Goal: Task Accomplishment & Management: Manage account settings

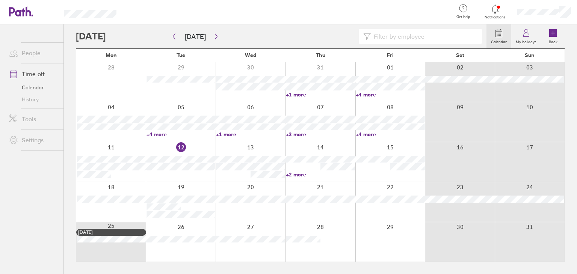
click at [234, 273] on main "[DATE] [DATE] Mon Tue Wed Thu Fri Sat Sun 28 29 30 31 01 02 03 +1 more +4 more …" at bounding box center [320, 149] width 489 height 250
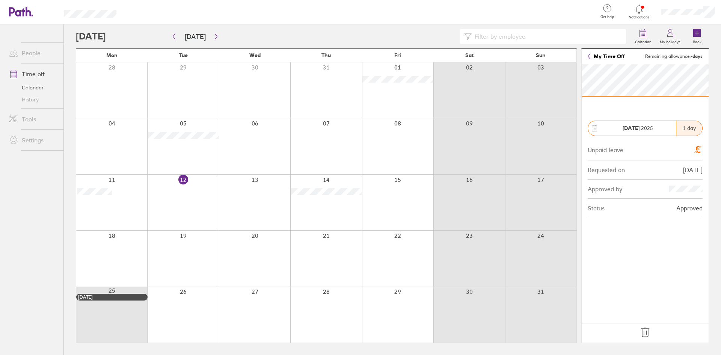
click at [577, 274] on icon at bounding box center [645, 332] width 12 height 12
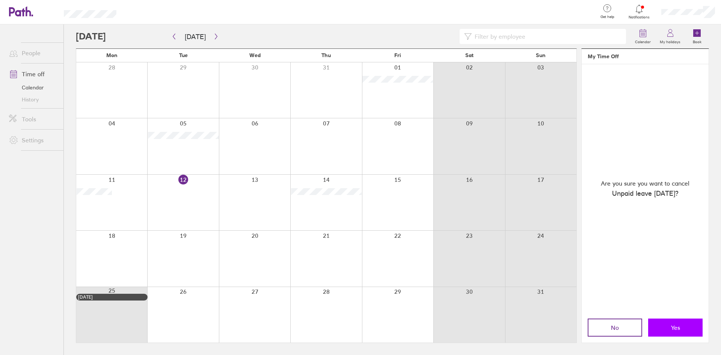
click at [577, 274] on button "Yes" at bounding box center [675, 328] width 54 height 18
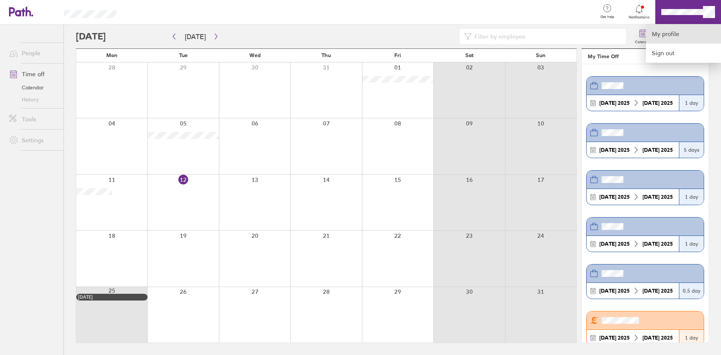
click at [577, 34] on link "My profile" at bounding box center [683, 33] width 75 height 19
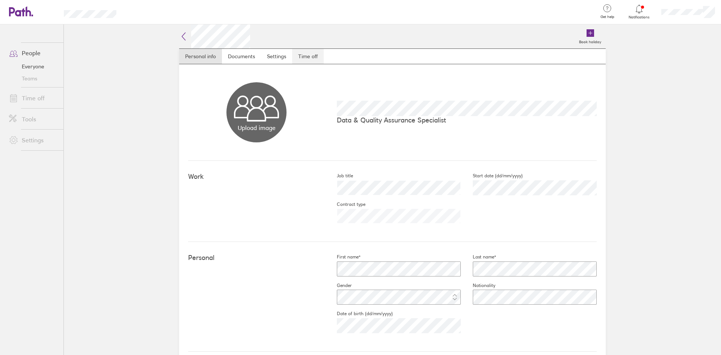
click at [311, 56] on link "Time off" at bounding box center [308, 56] width 32 height 15
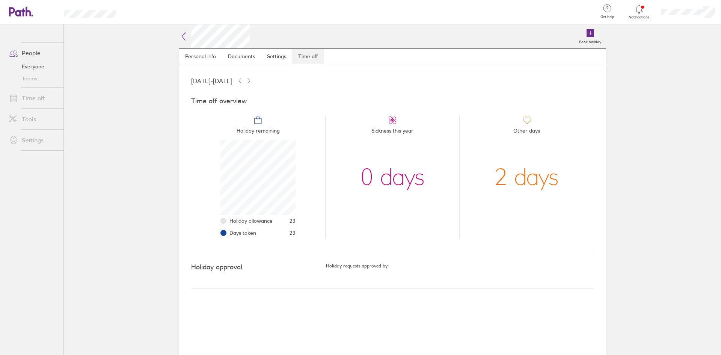
scroll to position [75, 75]
click at [188, 34] on icon at bounding box center [183, 36] width 9 height 9
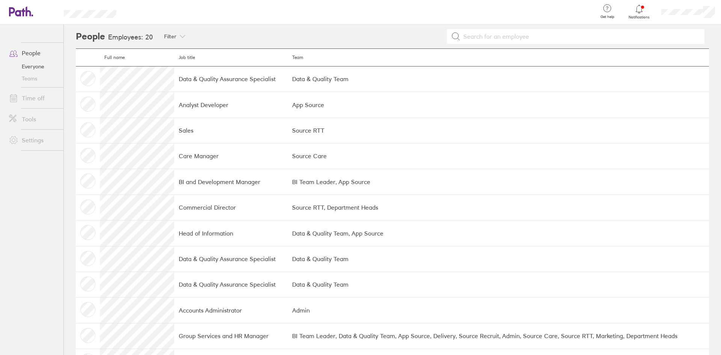
click at [22, 13] on icon at bounding box center [21, 11] width 24 height 10
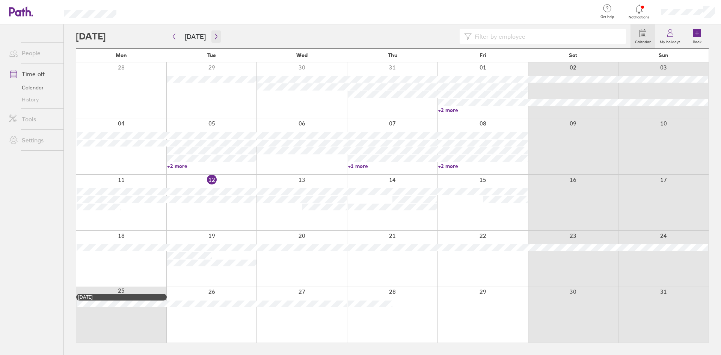
click at [212, 33] on button "button" at bounding box center [216, 36] width 9 height 12
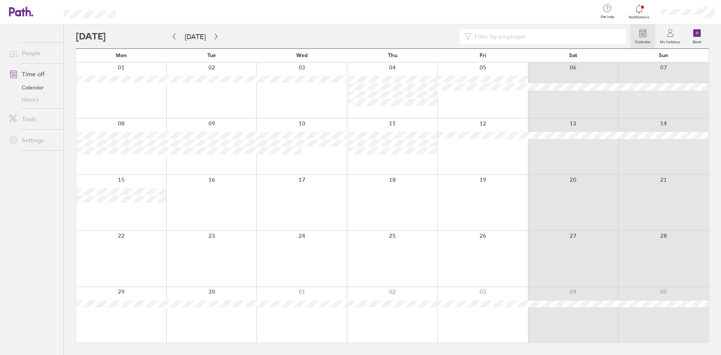
click at [491, 258] on div at bounding box center [483, 259] width 91 height 56
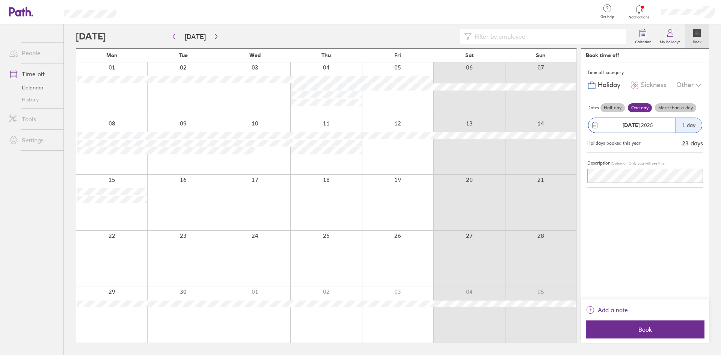
click at [577, 83] on div "Other" at bounding box center [690, 85] width 27 height 14
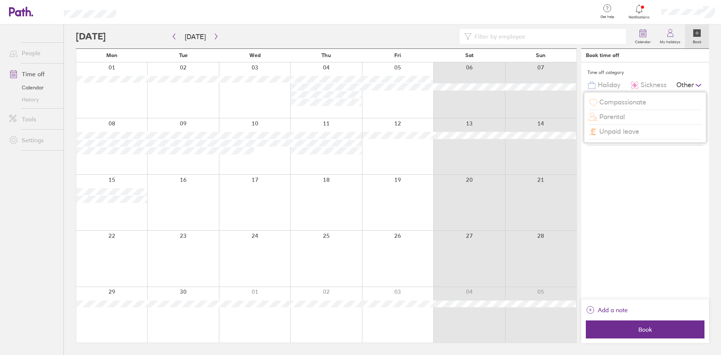
click at [577, 131] on span "Unpaid leave" at bounding box center [620, 132] width 40 height 8
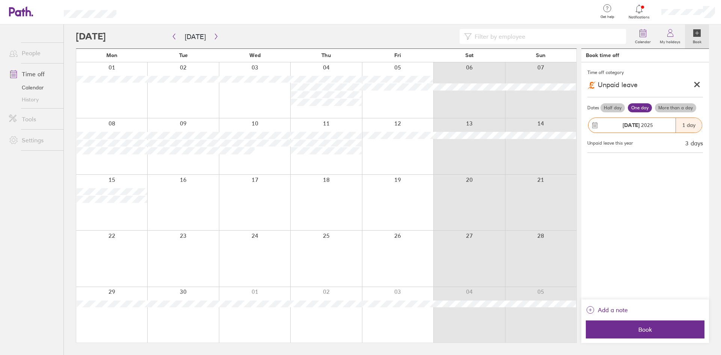
click at [577, 86] on icon at bounding box center [698, 85] width 8 height 8
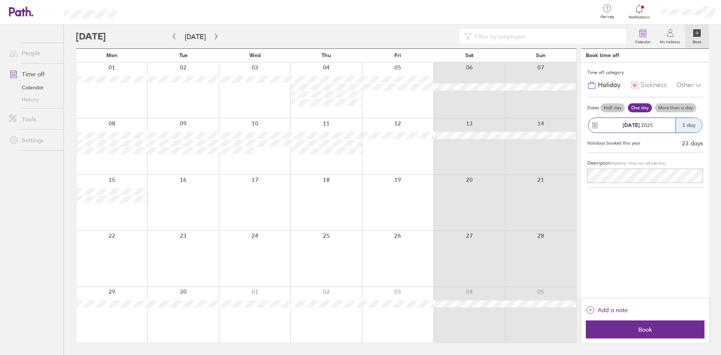
click at [577, 84] on icon at bounding box center [698, 85] width 5 height 2
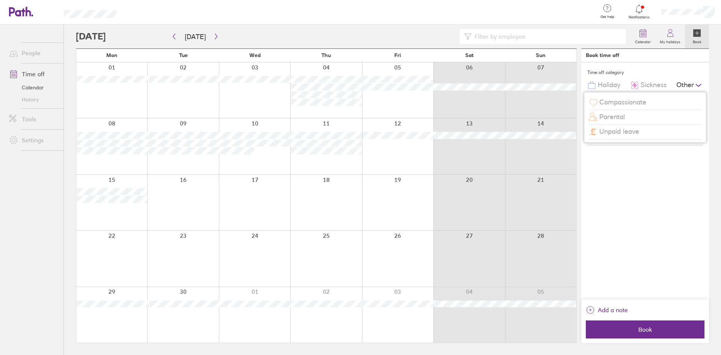
click at [577, 132] on span "Unpaid leave" at bounding box center [620, 132] width 40 height 8
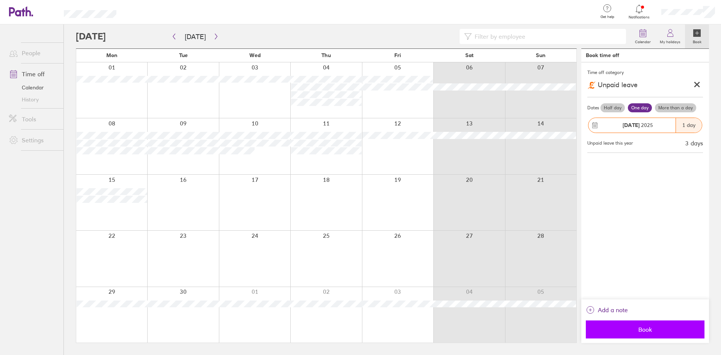
click at [577, 274] on span "Book" at bounding box center [645, 329] width 108 height 7
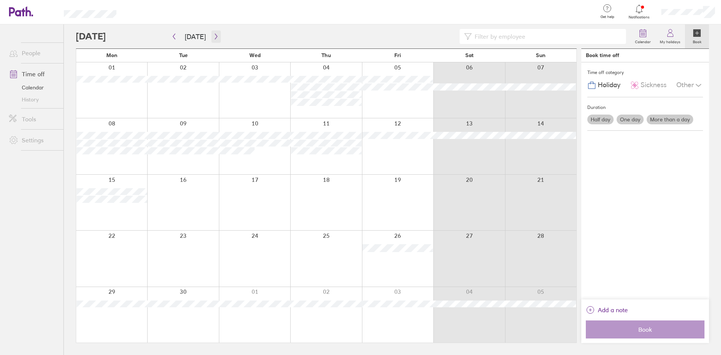
click at [215, 38] on icon "button" at bounding box center [216, 37] width 2 height 6
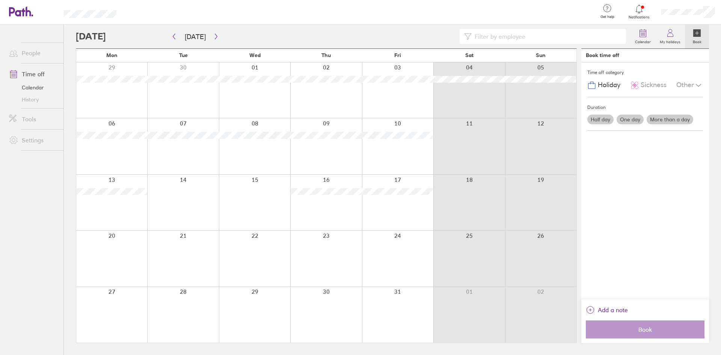
click at [397, 87] on div at bounding box center [397, 90] width 71 height 56
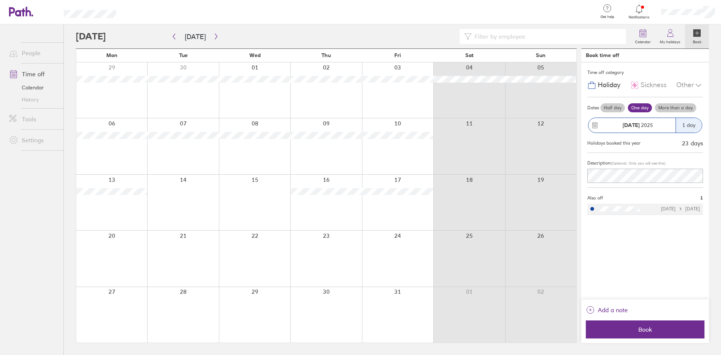
click at [577, 86] on div "Other" at bounding box center [690, 85] width 27 height 14
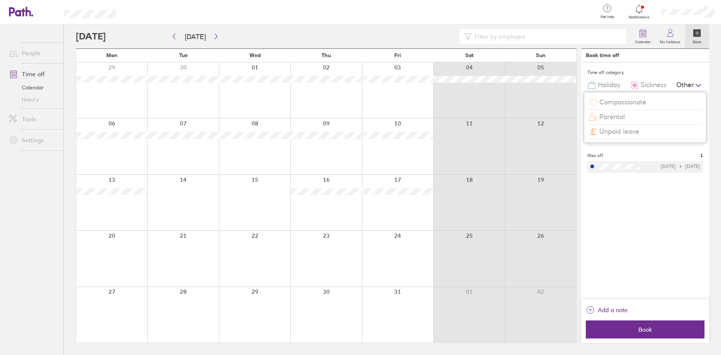
click at [577, 133] on span "Unpaid leave" at bounding box center [620, 132] width 40 height 8
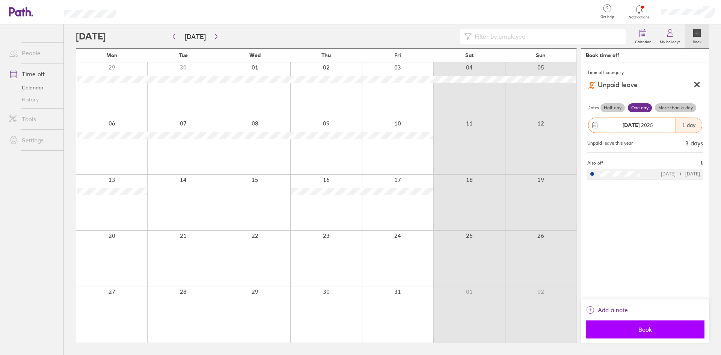
click at [577, 274] on span "Book" at bounding box center [645, 329] width 108 height 7
